Goal: Navigation & Orientation: Go to known website

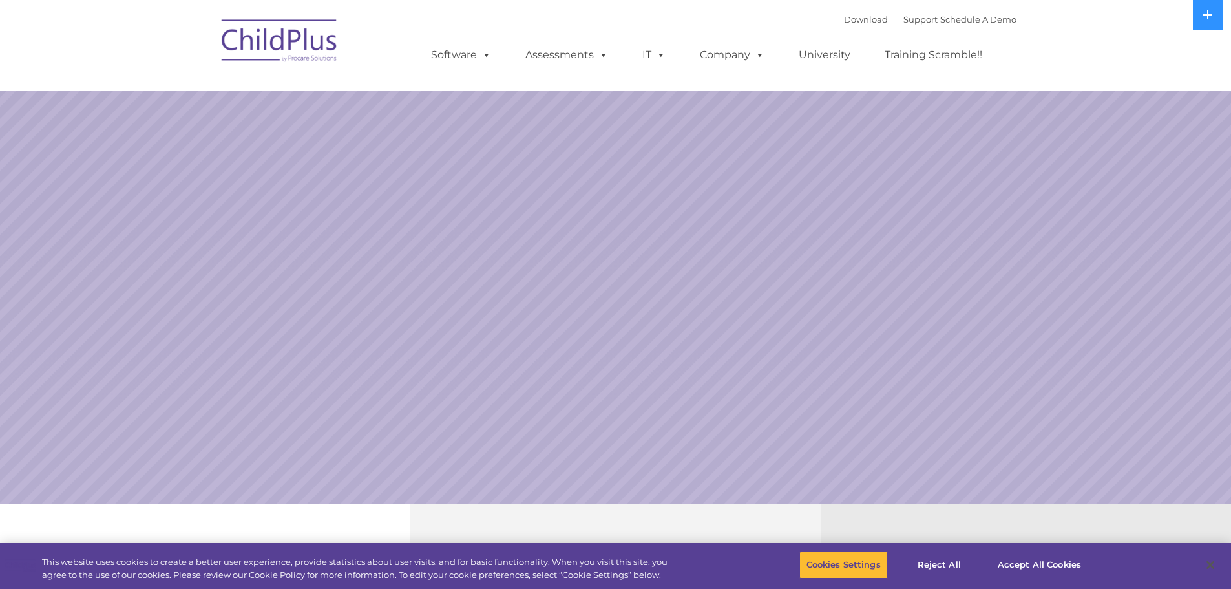
select select "MEDIUM"
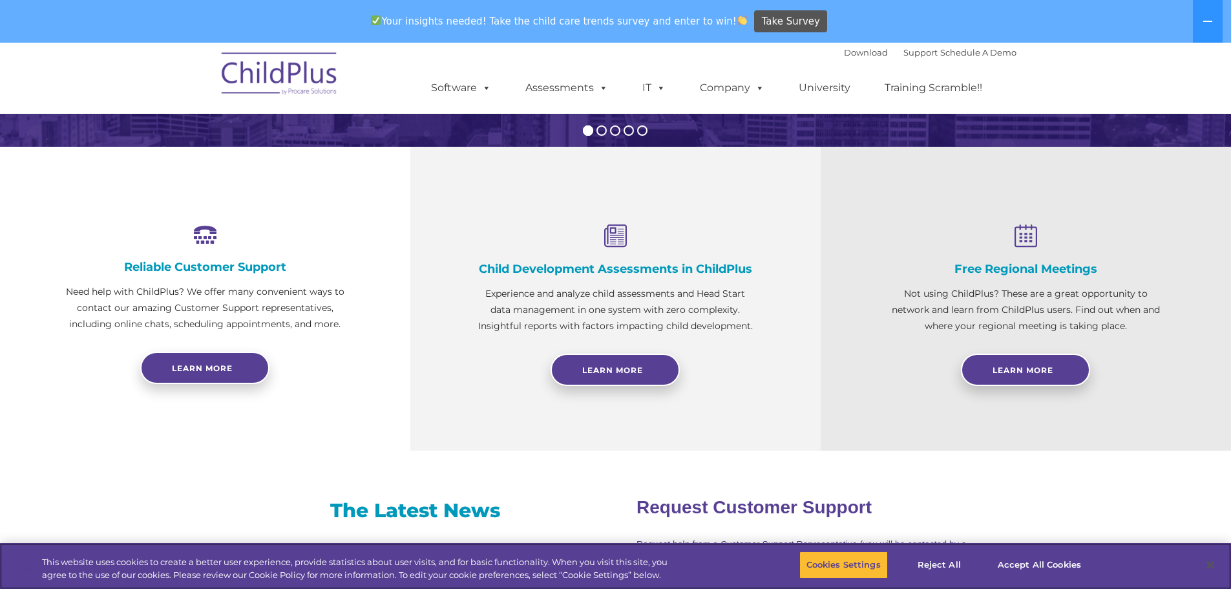
scroll to position [407, 0]
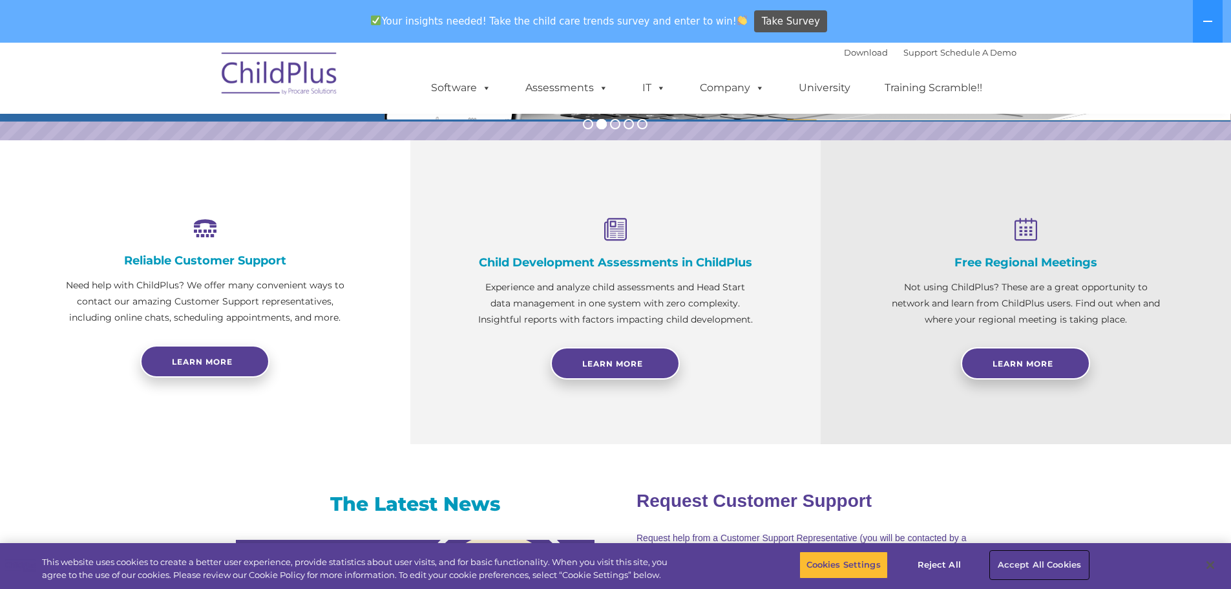
click at [1043, 564] on button "Accept All Cookies" at bounding box center [1040, 564] width 98 height 27
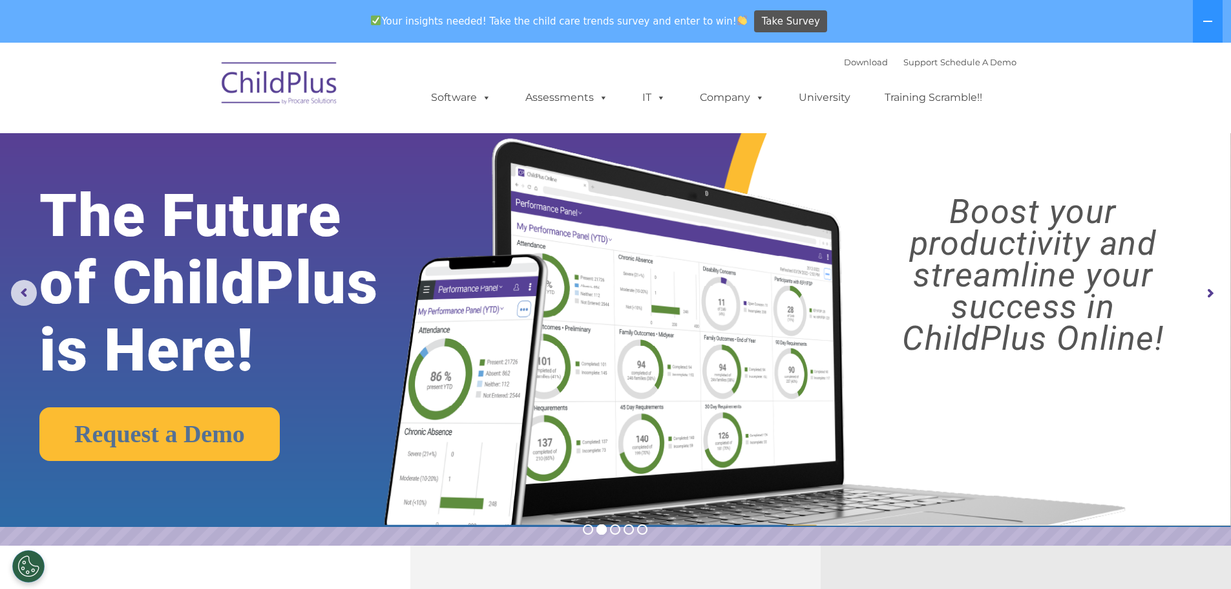
scroll to position [0, 0]
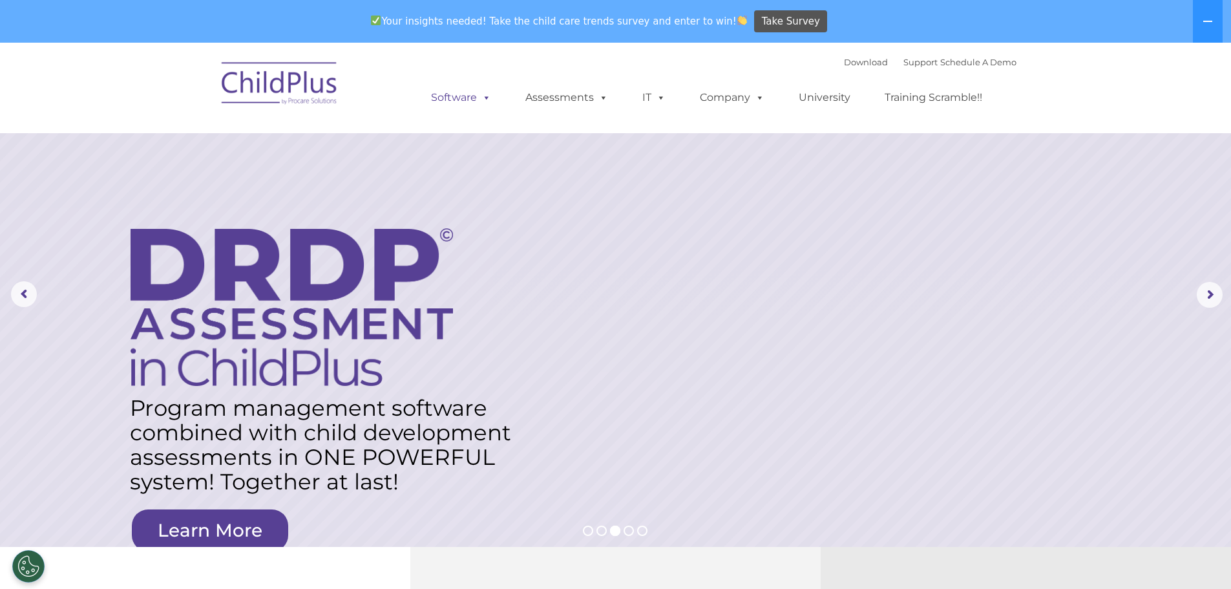
click at [470, 95] on link "Software" at bounding box center [461, 98] width 86 height 26
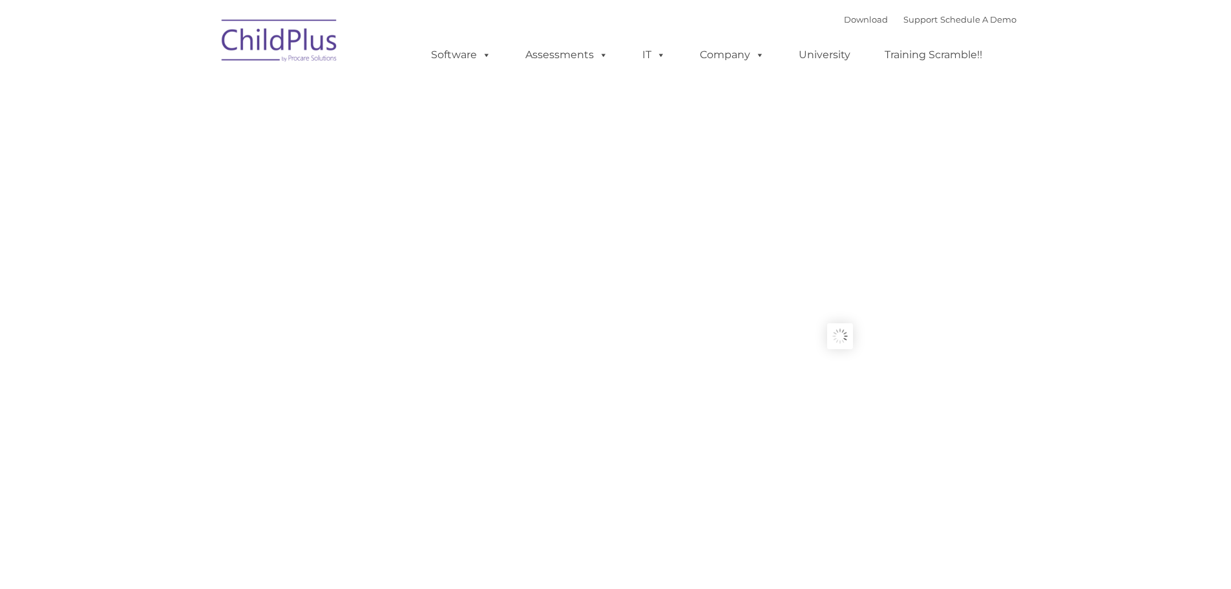
type input ""
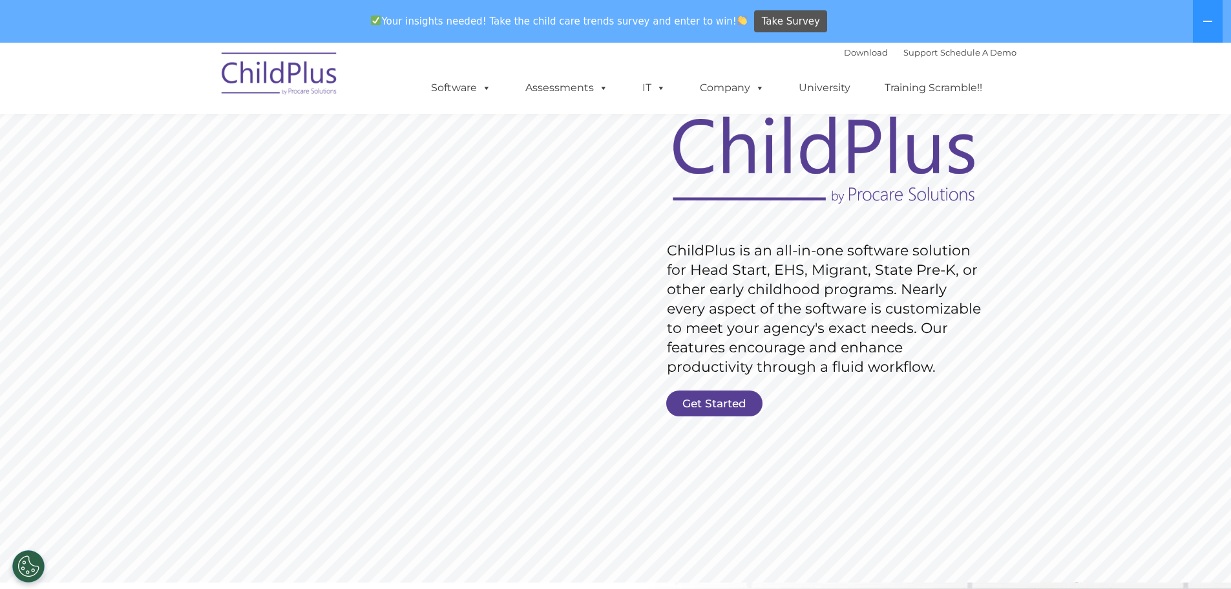
scroll to position [80, 0]
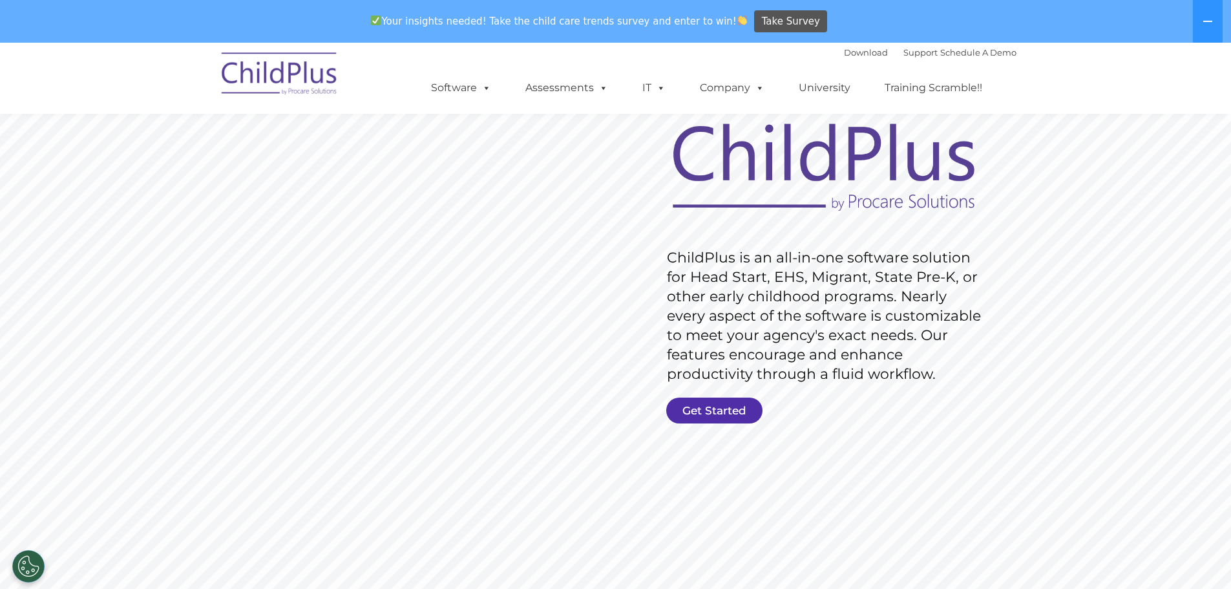
click at [723, 405] on link "Get Started" at bounding box center [714, 411] width 96 height 26
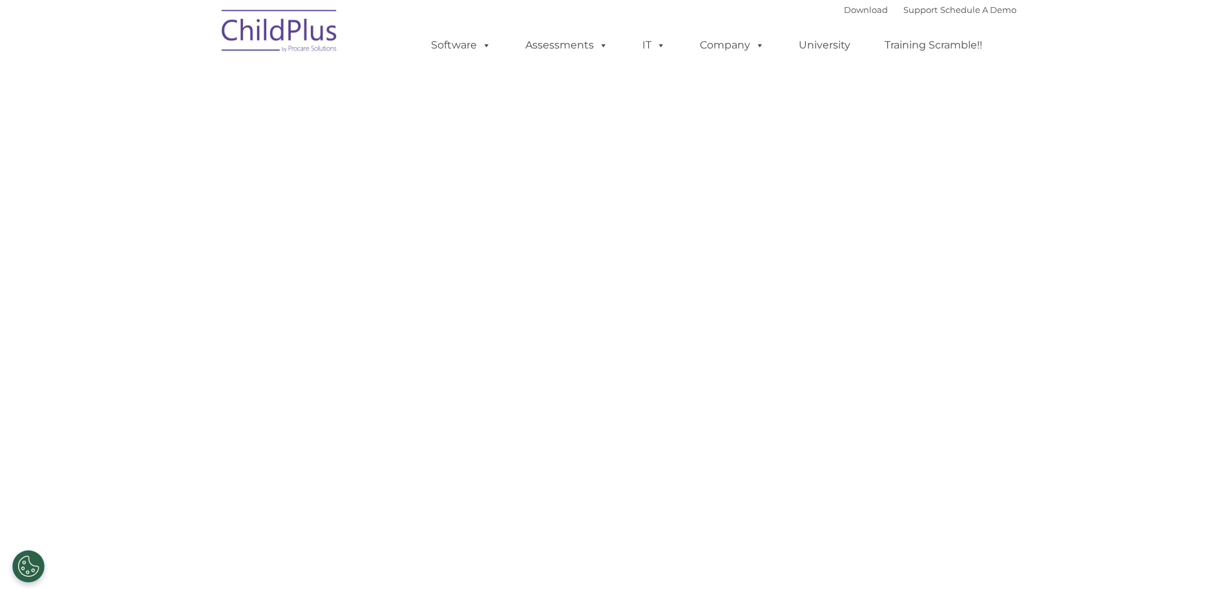
select select "MEDIUM"
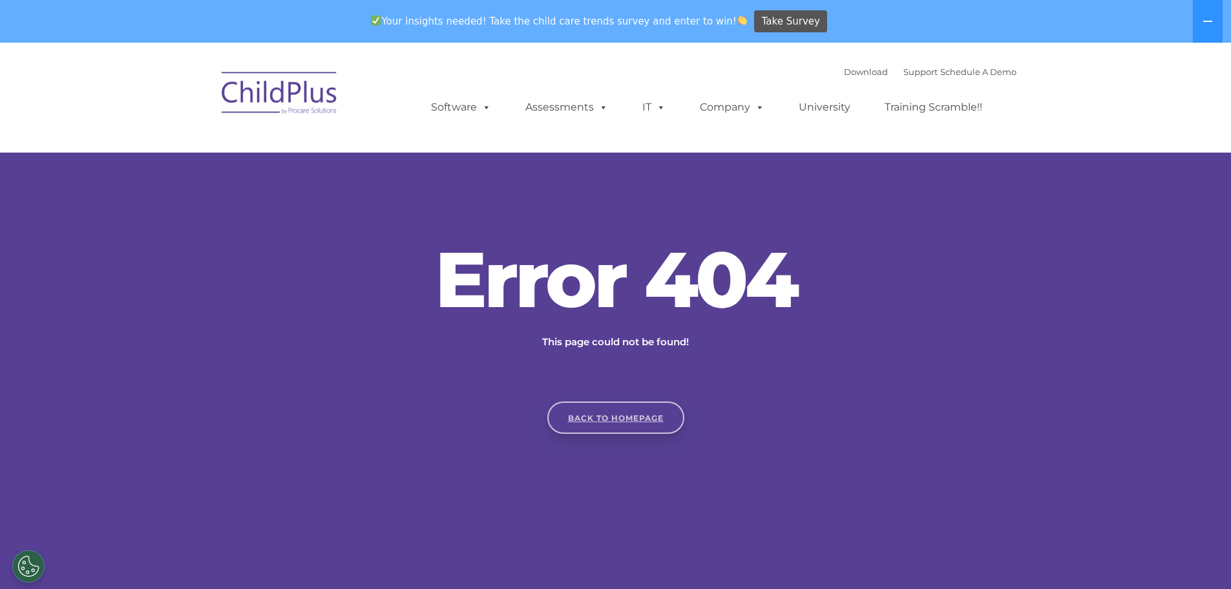
click at [646, 417] on link "Back to homepage" at bounding box center [616, 417] width 137 height 32
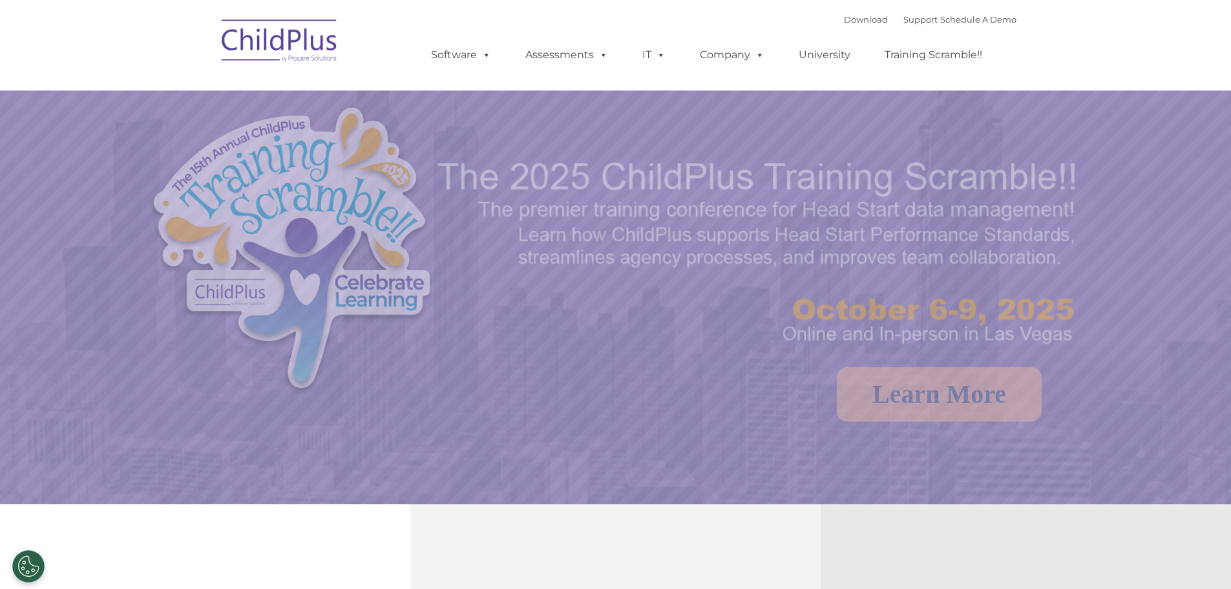
select select "MEDIUM"
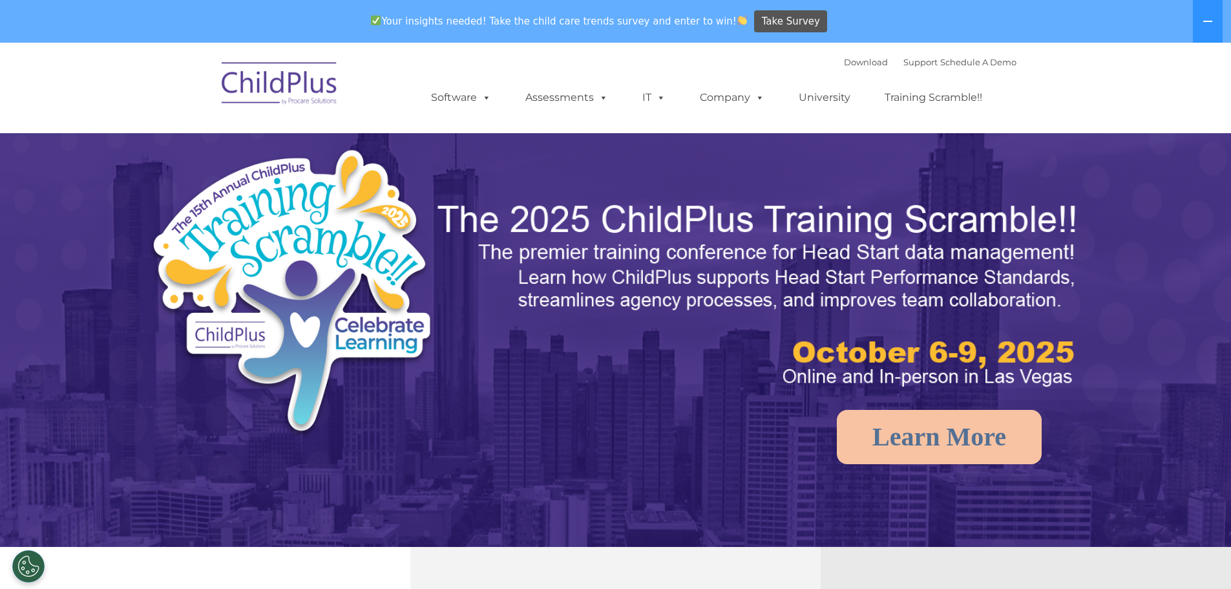
click at [282, 36] on div "Your insights needed! Take the child care trends survey and enter to win! Take …" at bounding box center [597, 22] width 1195 height 42
click at [279, 77] on img at bounding box center [279, 85] width 129 height 65
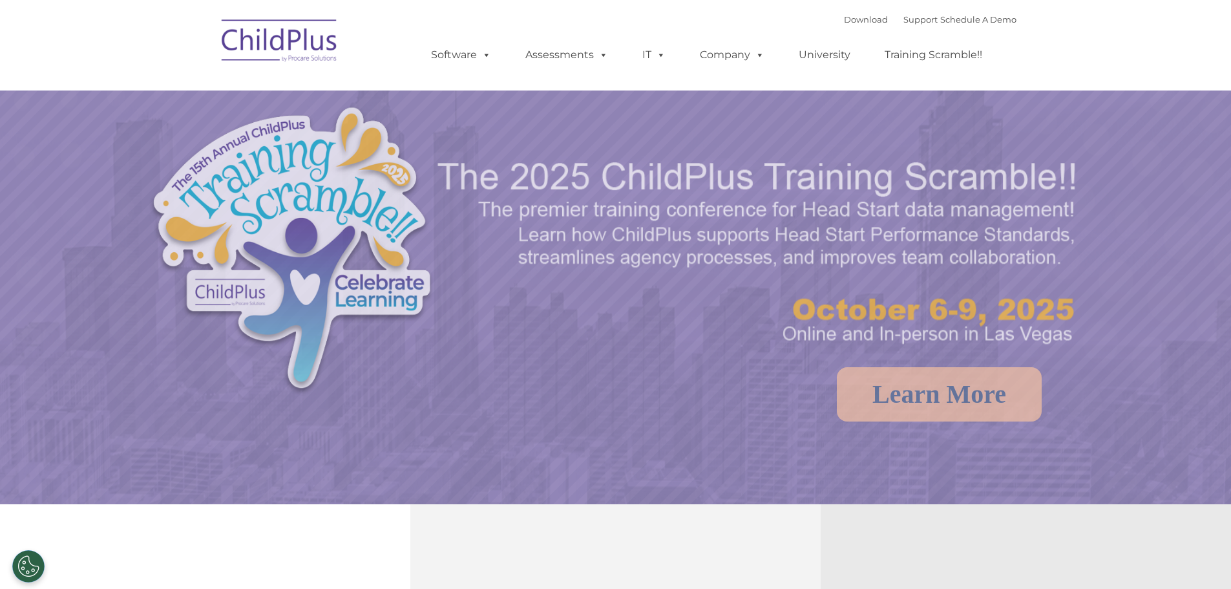
select select "MEDIUM"
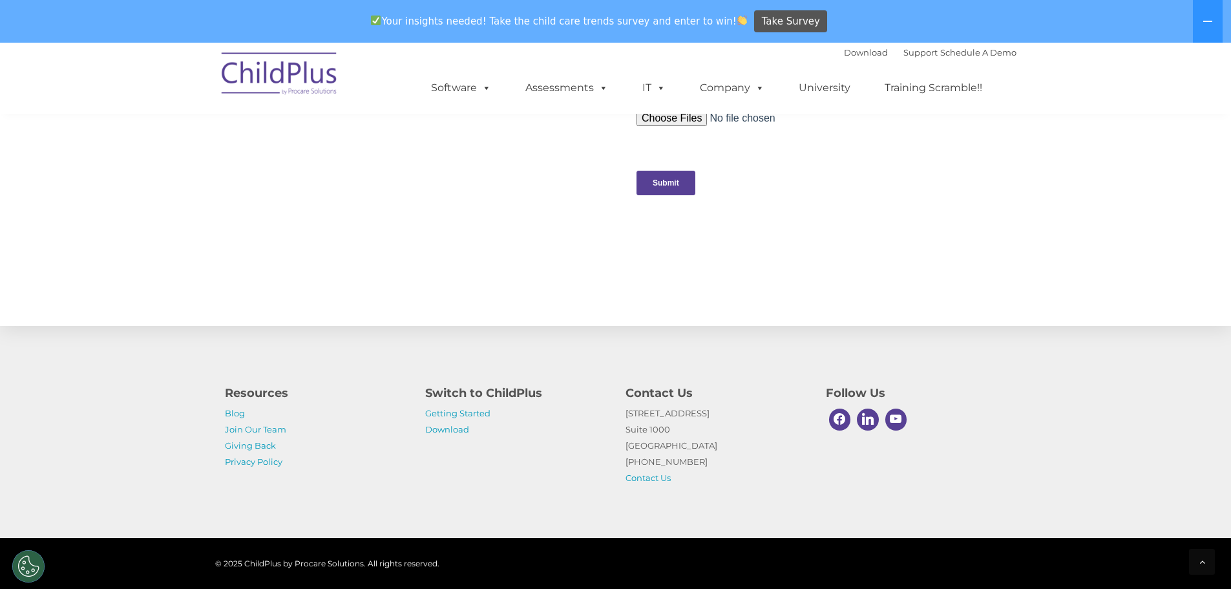
scroll to position [1299, 0]
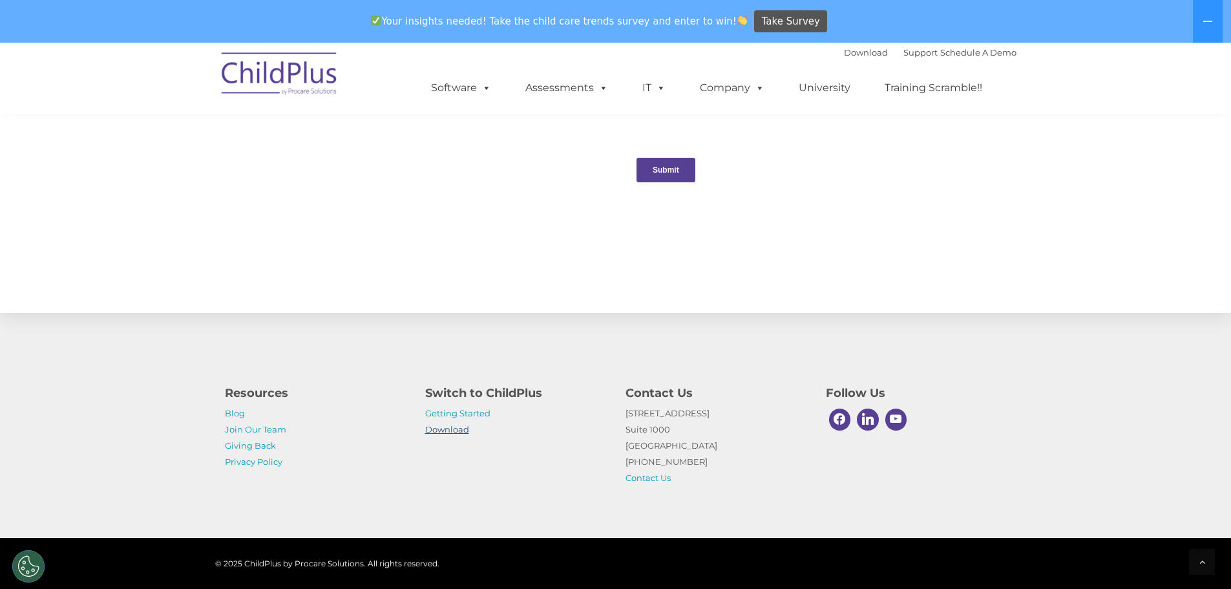
click at [445, 430] on link "Download" at bounding box center [447, 429] width 44 height 10
